Goal: Transaction & Acquisition: Purchase product/service

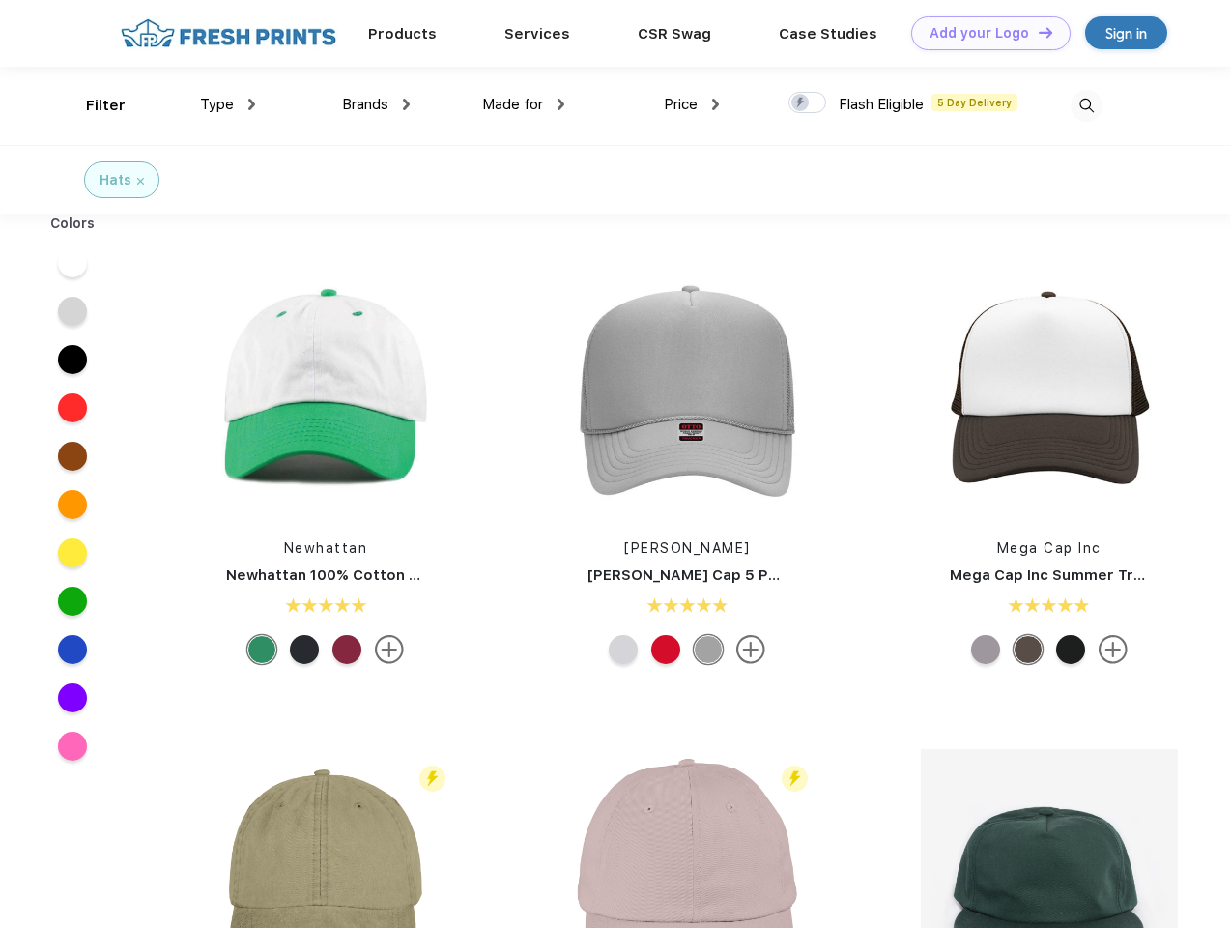
click at [984, 33] on link "Add your Logo Design Tool" at bounding box center [990, 33] width 159 height 34
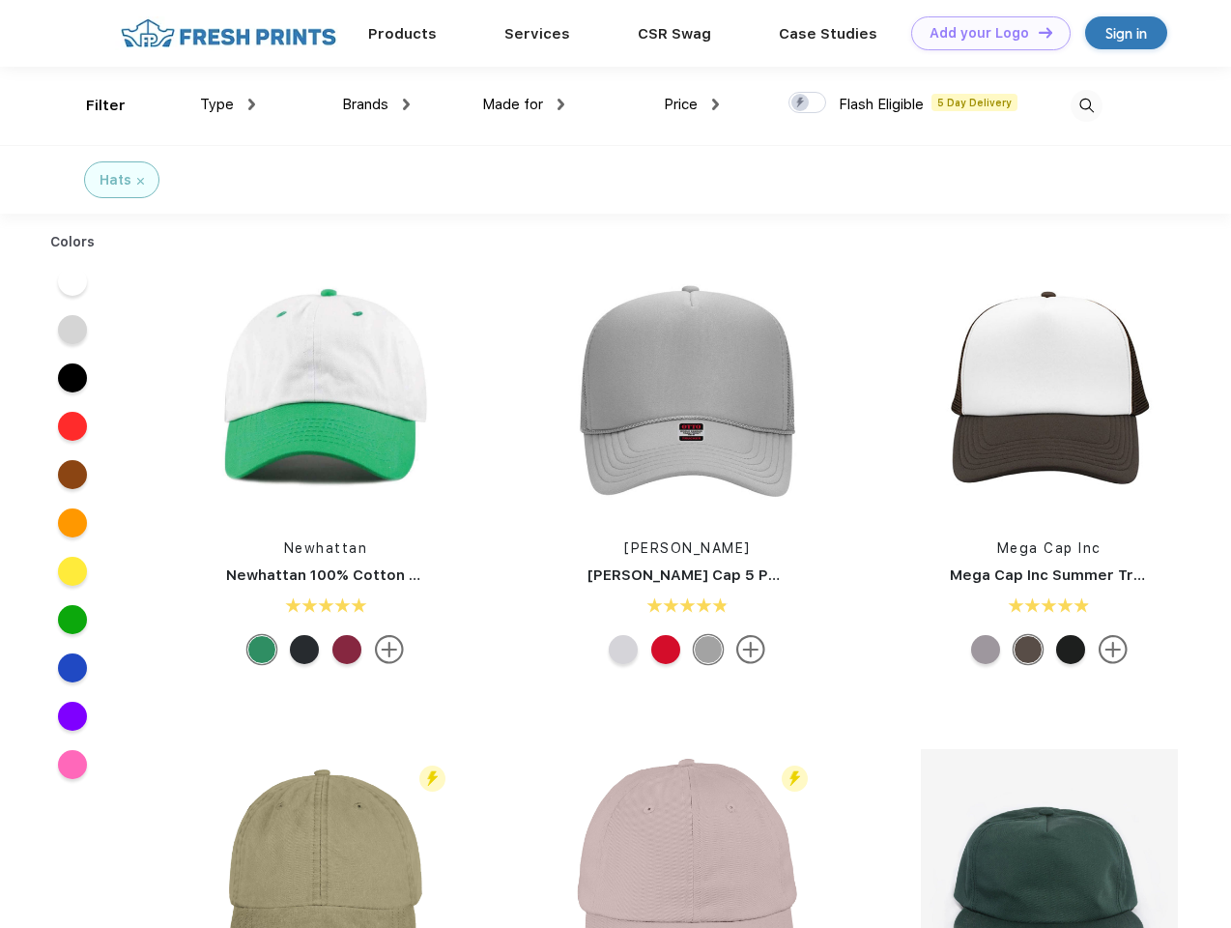
click at [0, 0] on div "Design Tool" at bounding box center [0, 0] width 0 height 0
click at [1037, 32] on link "Add your Logo Design Tool" at bounding box center [990, 33] width 159 height 34
click at [93, 105] on div "Filter" at bounding box center [106, 106] width 40 height 22
click at [228, 104] on span "Type" at bounding box center [217, 104] width 34 height 17
click at [376, 104] on span "Brands" at bounding box center [365, 104] width 46 height 17
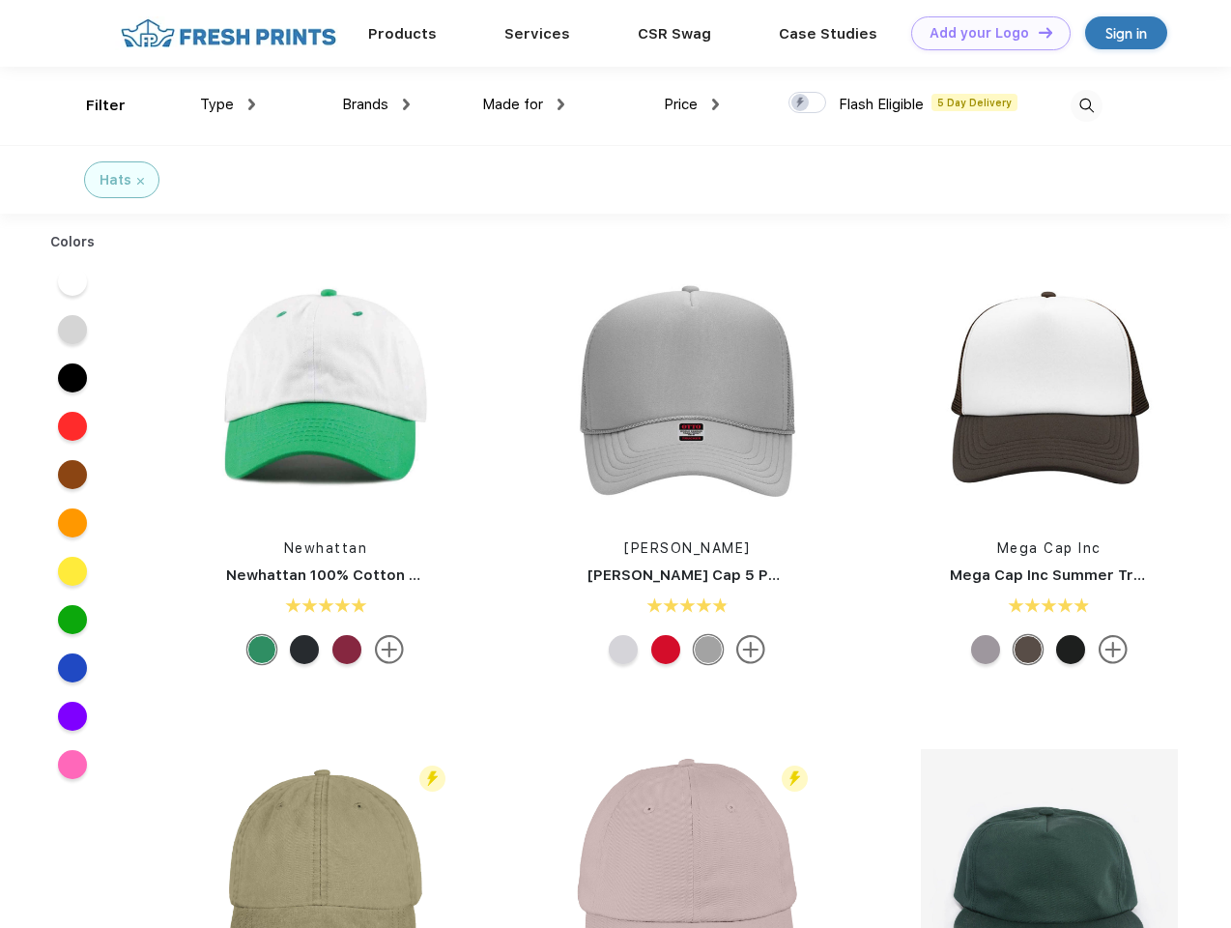
click at [524, 104] on span "Made for" at bounding box center [512, 104] width 61 height 17
click at [692, 104] on span "Price" at bounding box center [681, 104] width 34 height 17
click at [808, 103] on div at bounding box center [807, 102] width 38 height 21
click at [801, 103] on input "checkbox" at bounding box center [794, 97] width 13 height 13
click at [1086, 105] on img at bounding box center [1087, 106] width 32 height 32
